Goal: Transaction & Acquisition: Download file/media

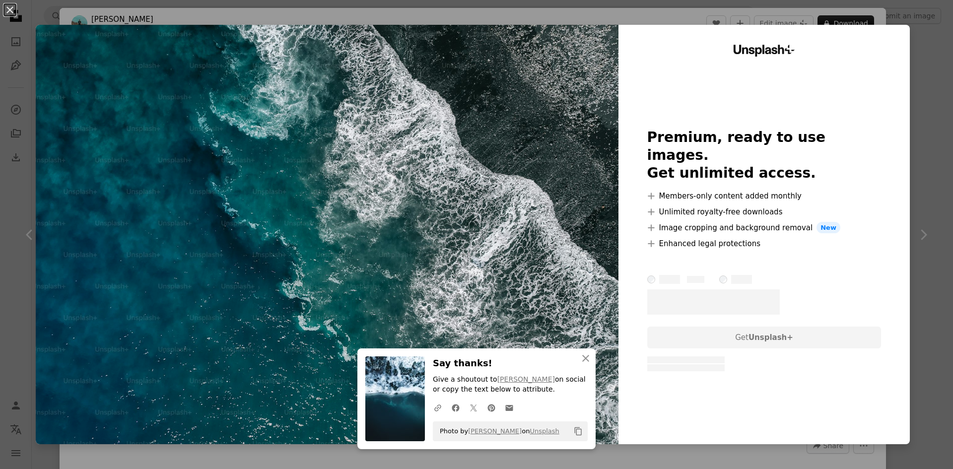
scroll to position [2432, 0]
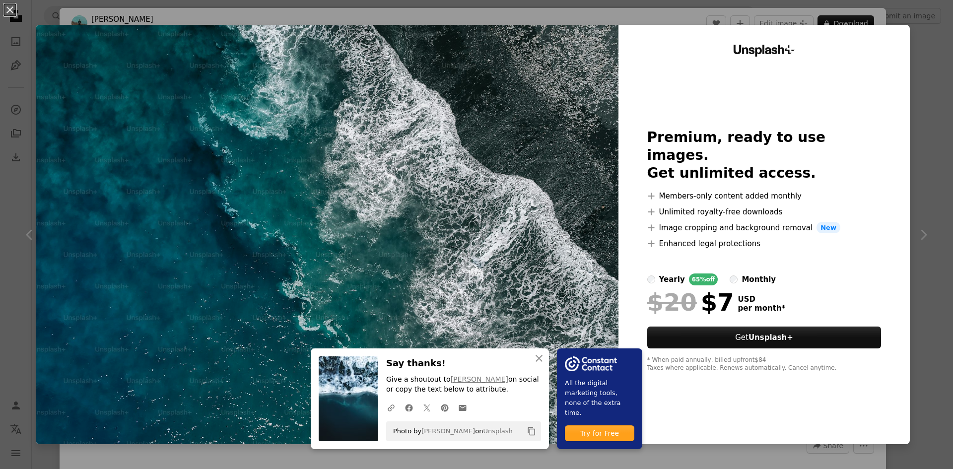
click at [917, 59] on div "An X shape An X shape Close Say thanks! Give a shoutout to [PERSON_NAME] on soc…" at bounding box center [476, 234] width 953 height 469
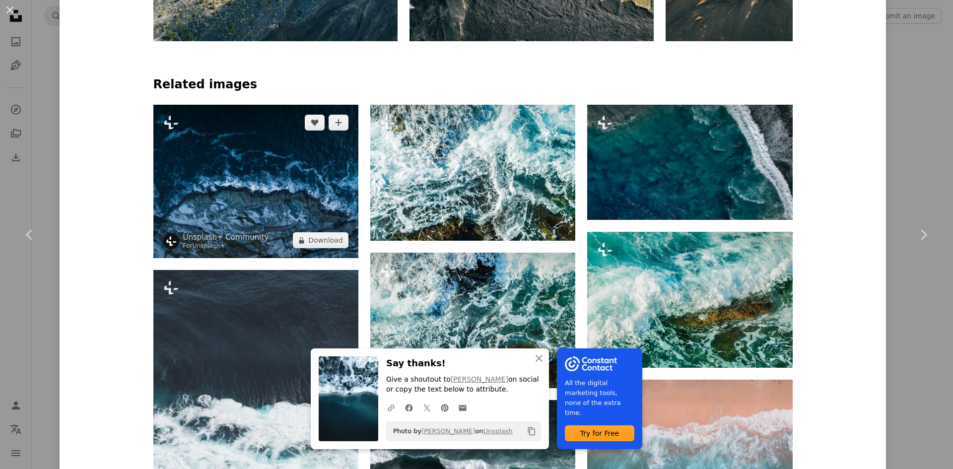
scroll to position [645, 0]
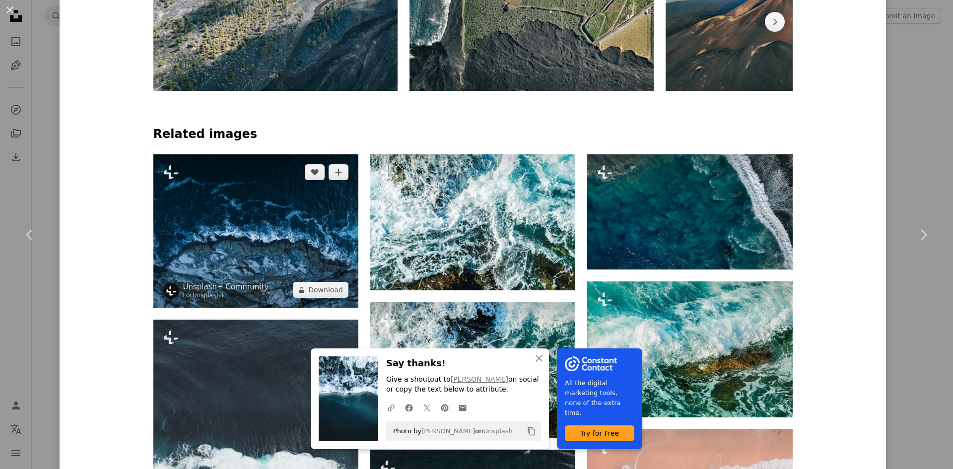
click at [265, 179] on img at bounding box center [255, 230] width 205 height 153
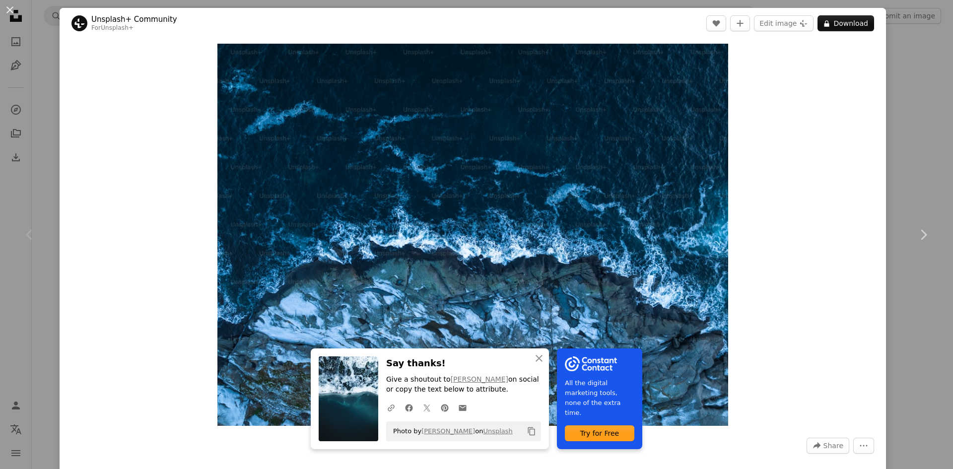
click at [891, 57] on div "An X shape Chevron left Chevron right An X shape Close Say thanks! Give a shout…" at bounding box center [476, 234] width 953 height 469
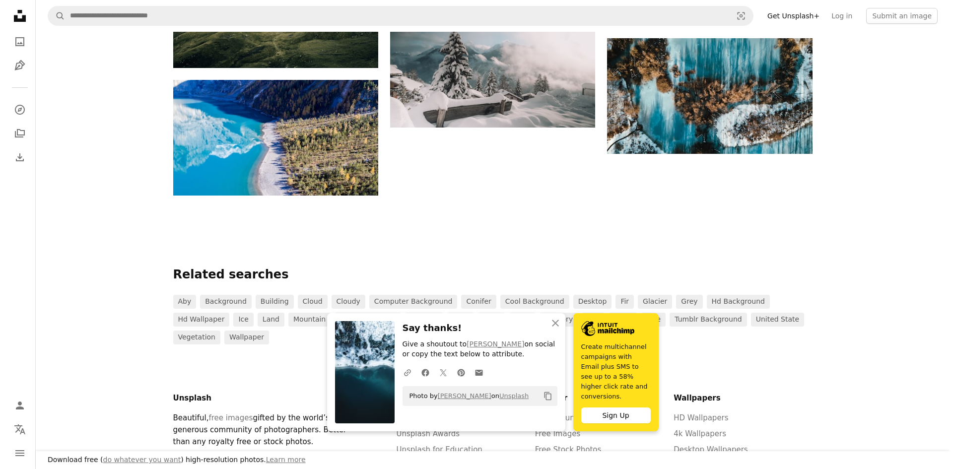
scroll to position [2531, 0]
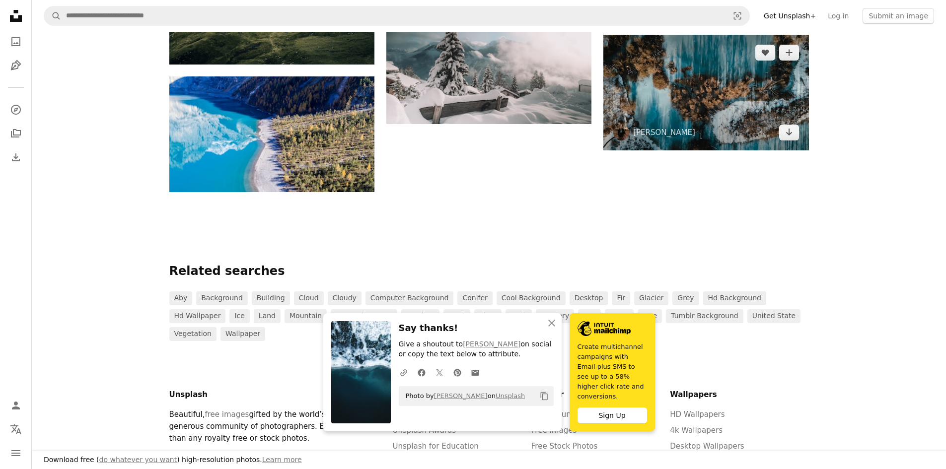
drag, startPoint x: 719, startPoint y: 116, endPoint x: 713, endPoint y: 118, distance: 6.6
click at [720, 116] on img at bounding box center [705, 92] width 205 height 115
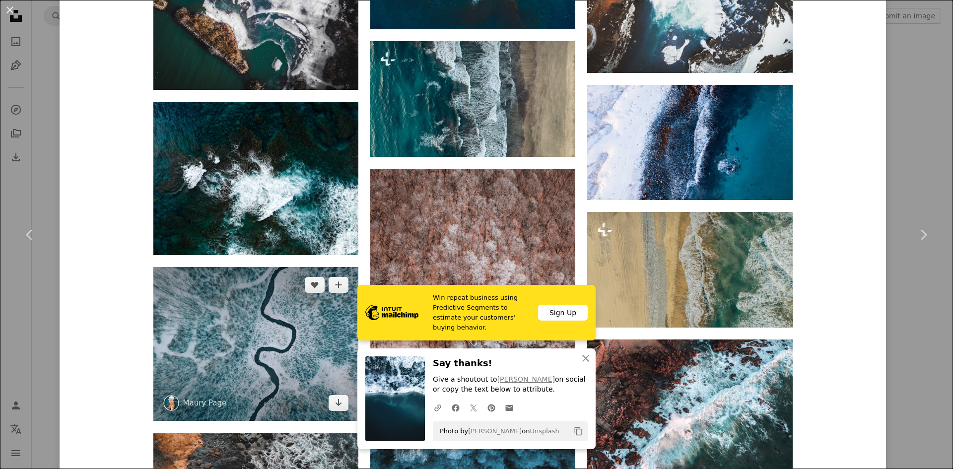
scroll to position [2829, 0]
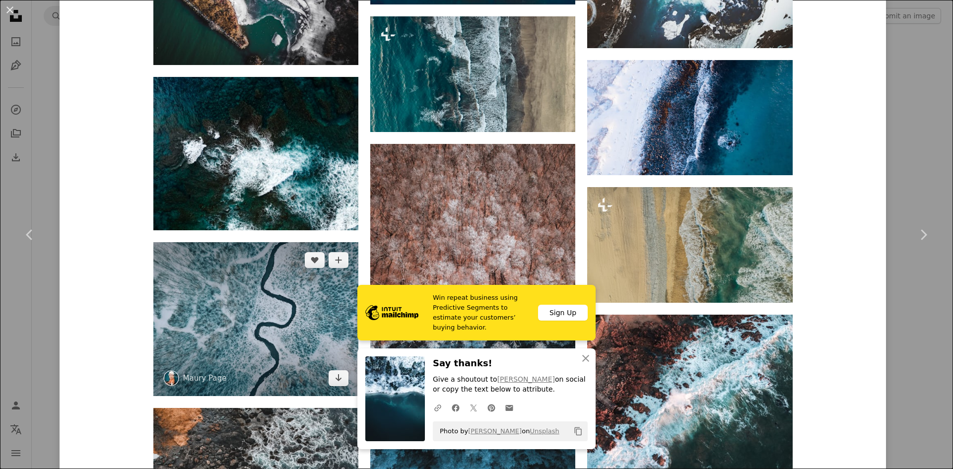
click at [273, 289] on img at bounding box center [255, 319] width 205 height 154
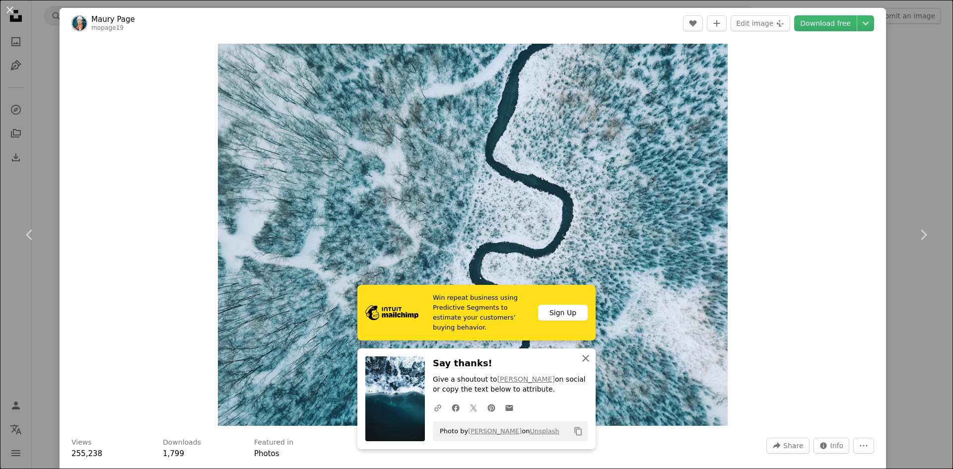
click at [585, 357] on icon "An X shape" at bounding box center [586, 358] width 12 height 12
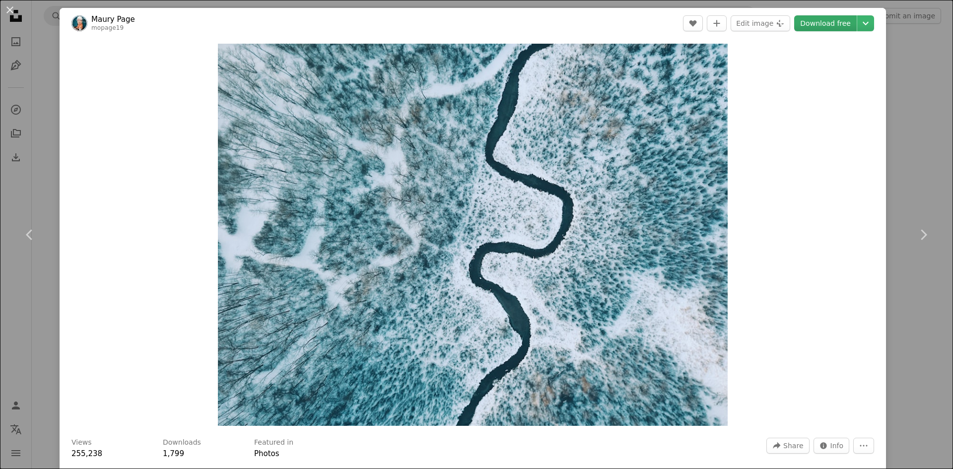
click at [802, 20] on link "Download free" at bounding box center [825, 23] width 63 height 16
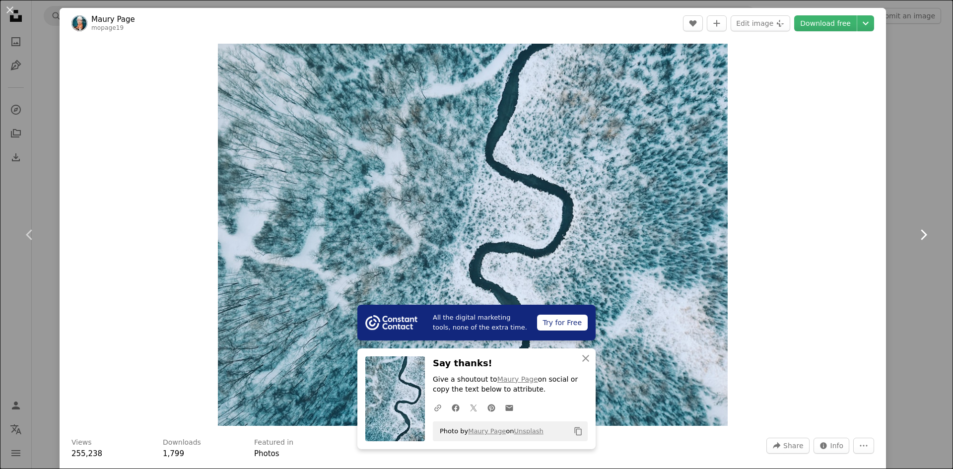
click at [911, 269] on link "Chevron right" at bounding box center [923, 234] width 60 height 95
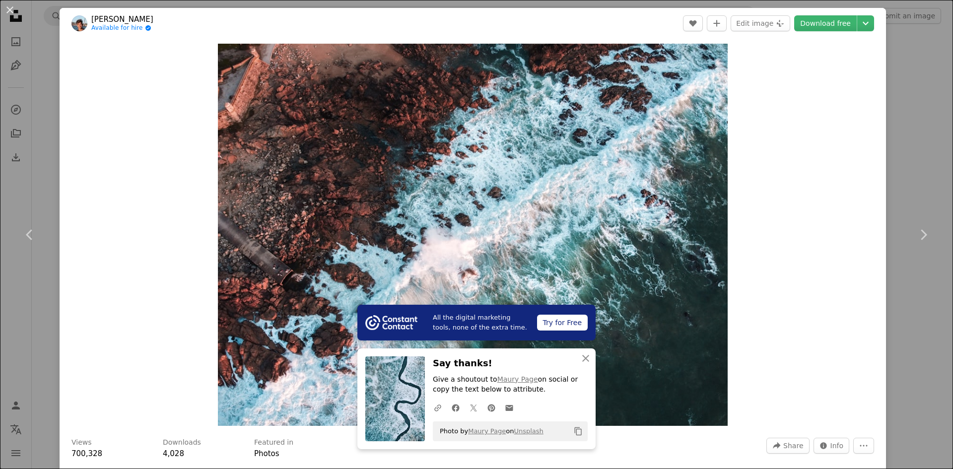
click at [908, 51] on div "An X shape Chevron left Chevron right All the digital marketing tools, none of …" at bounding box center [476, 234] width 953 height 469
